Goal: Task Accomplishment & Management: Manage account settings

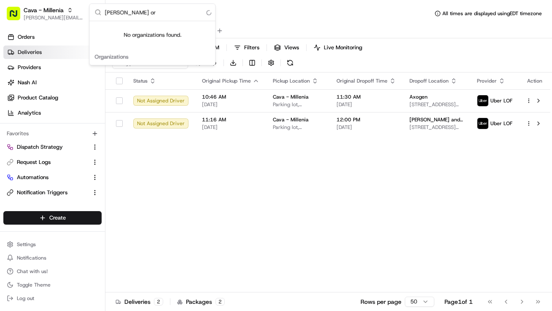
type input "[PERSON_NAME] org"
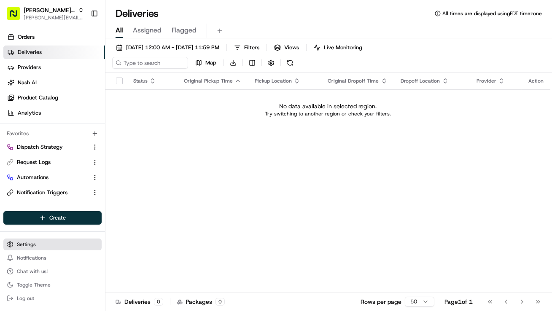
click at [40, 246] on button "Settings" at bounding box center [52, 245] width 98 height 12
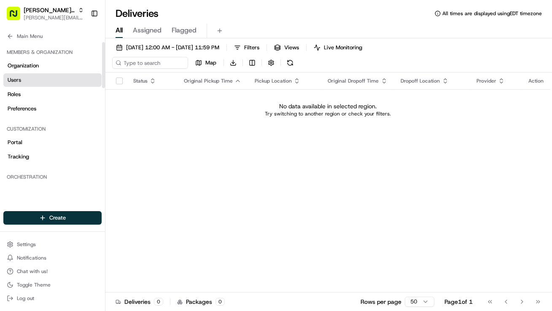
click at [32, 83] on link "Users" at bounding box center [52, 79] width 98 height 13
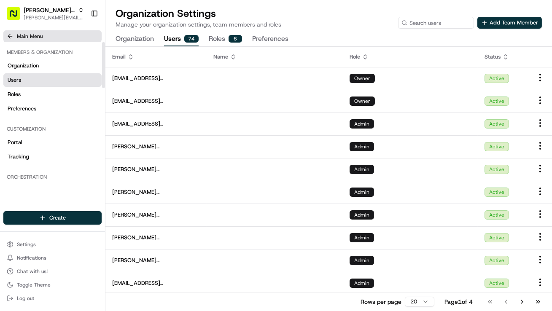
click at [20, 40] on button "Main Menu" at bounding box center [52, 36] width 98 height 12
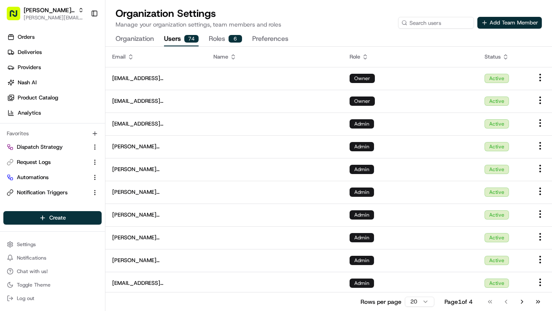
click at [524, 24] on button "Add Team Member" at bounding box center [509, 23] width 64 height 12
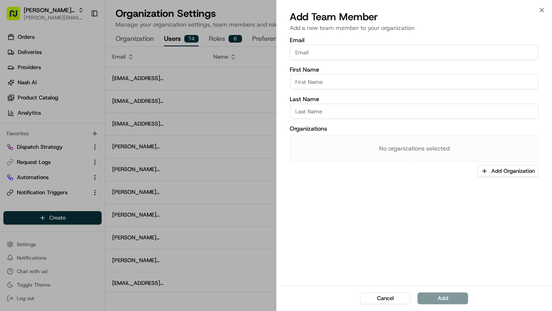
click at [191, 59] on div at bounding box center [276, 155] width 552 height 311
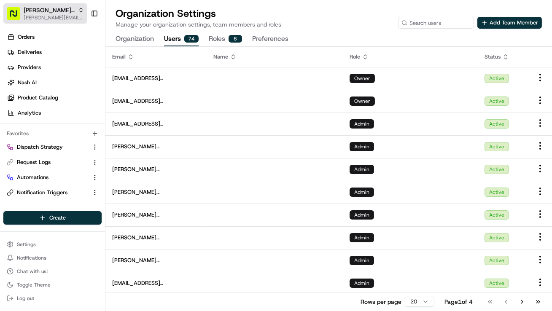
click at [42, 11] on span "Nash Org" at bounding box center [49, 10] width 51 height 8
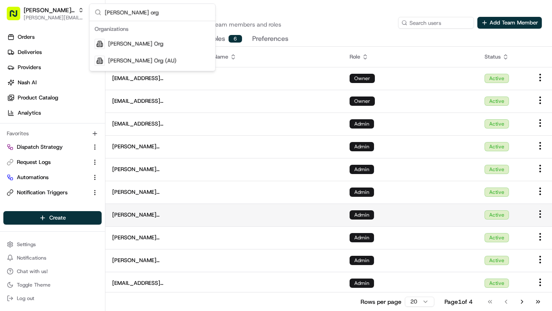
type input "nash org"
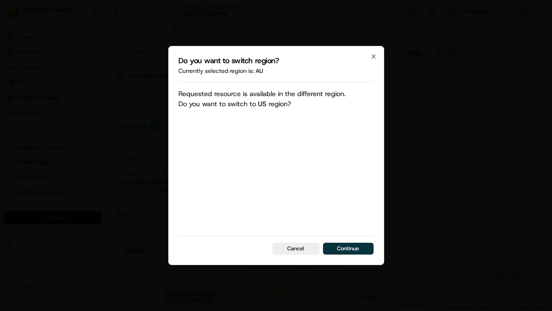
click at [341, 257] on div "Do you want to switch region? Currently selected region is: au Requested resour…" at bounding box center [276, 155] width 216 height 219
click at [344, 252] on button "Continue" at bounding box center [348, 249] width 51 height 12
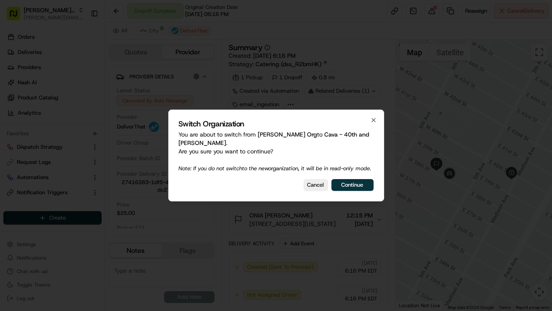
drag, startPoint x: 350, startPoint y: 195, endPoint x: 352, endPoint y: 191, distance: 4.5
click at [351, 195] on div "Switch Organization You are about to switch from Nash Org to Cava - 40th and Ma…" at bounding box center [276, 156] width 216 height 92
click at [353, 187] on button "Continue" at bounding box center [352, 185] width 42 height 12
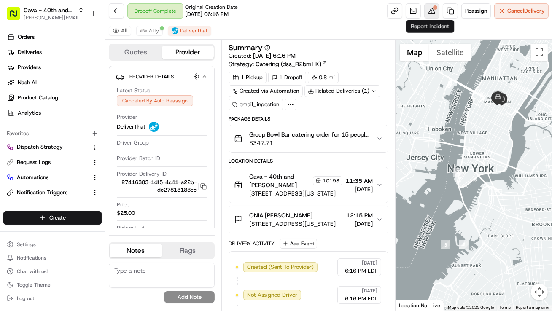
click at [432, 13] on button at bounding box center [431, 10] width 15 height 15
